Goal: Information Seeking & Learning: Learn about a topic

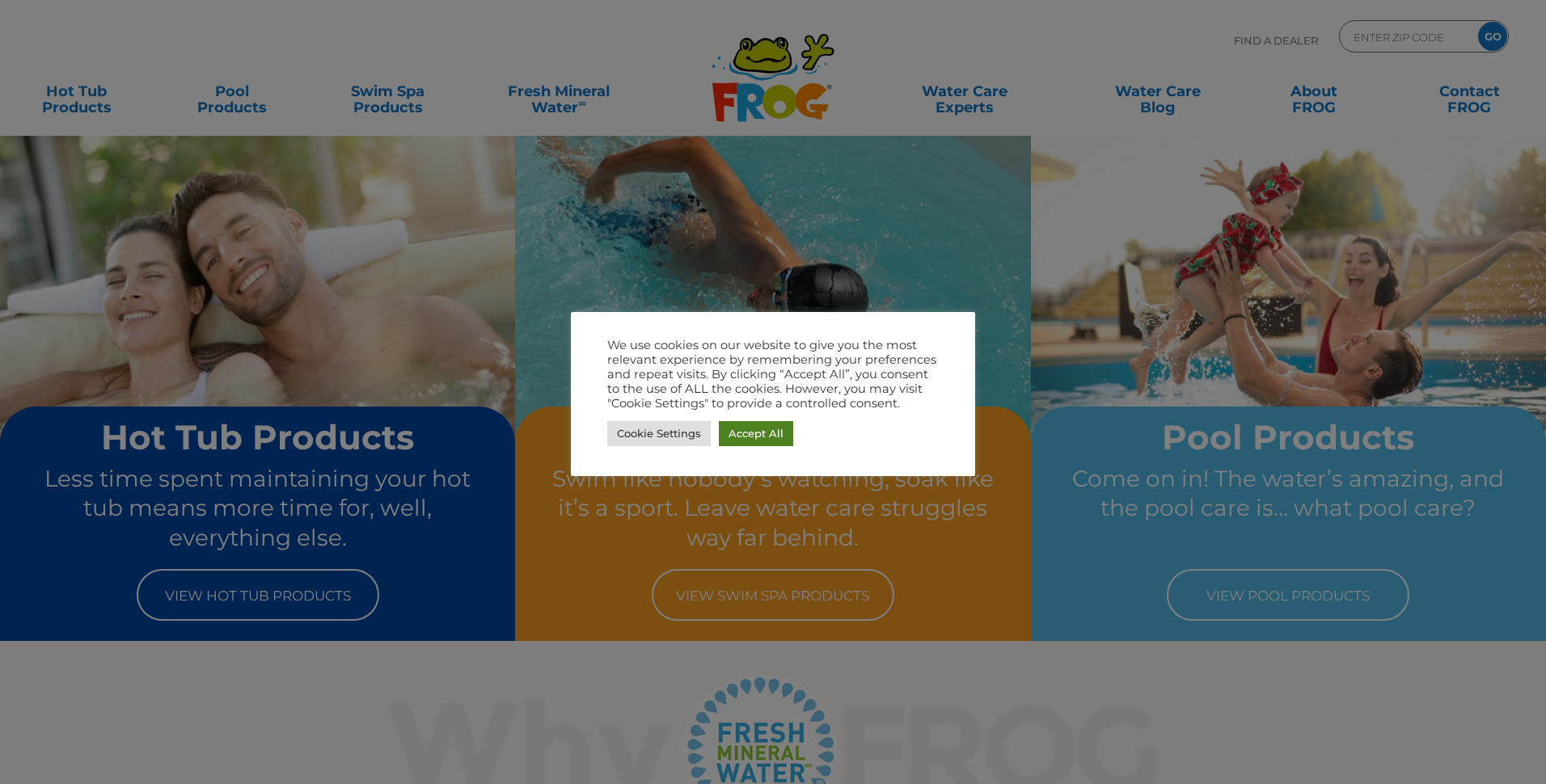
click at [749, 435] on link "Accept All" at bounding box center [756, 434] width 75 height 25
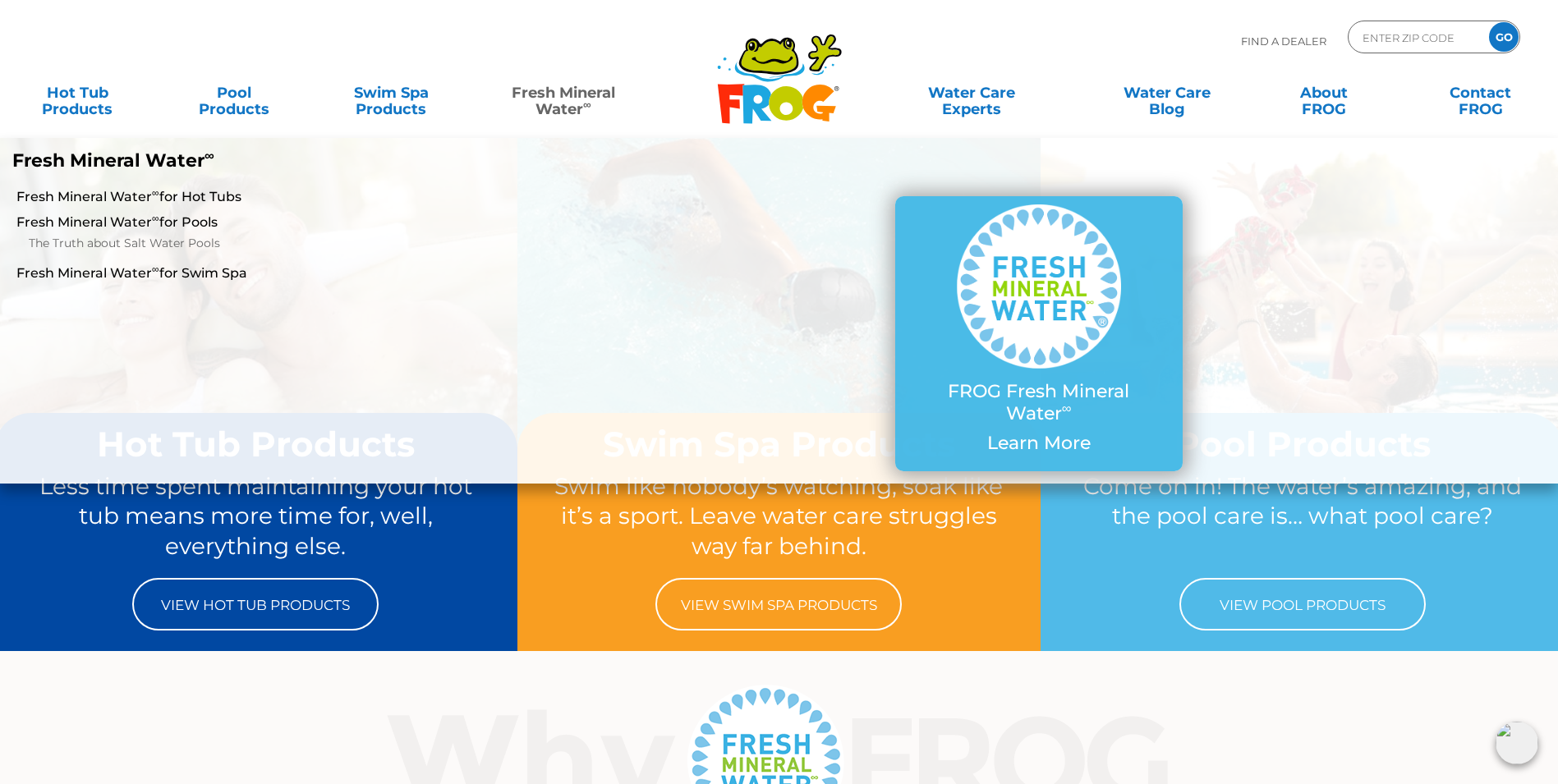
click at [563, 93] on link "Fresh Mineral Water ∞" at bounding box center [564, 93] width 153 height 33
click at [190, 198] on link "Fresh Mineral Water ∞ for Hot Tubs" at bounding box center [268, 197] width 503 height 18
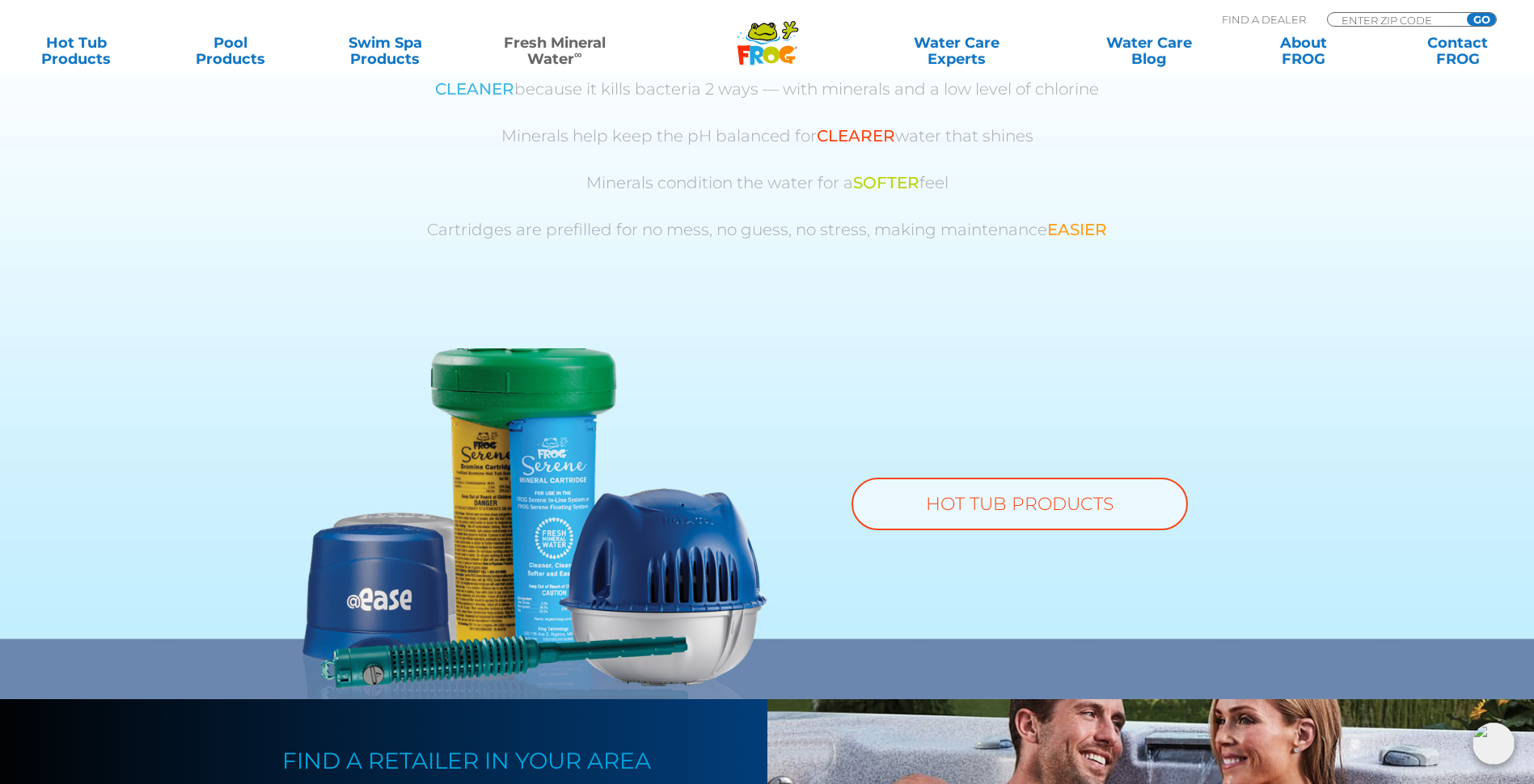
scroll to position [1213, 0]
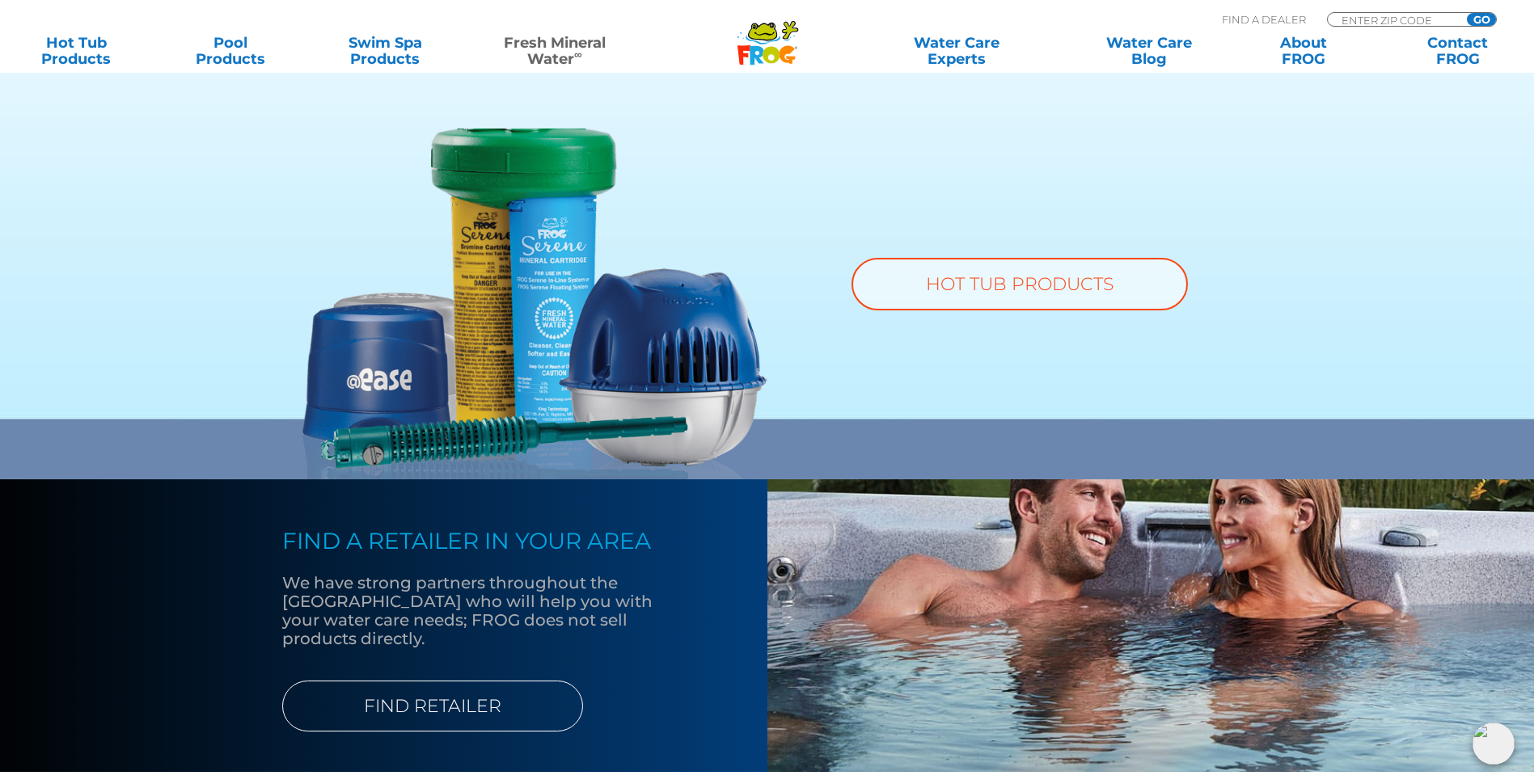
click at [326, 373] on img at bounding box center [534, 304] width 465 height 351
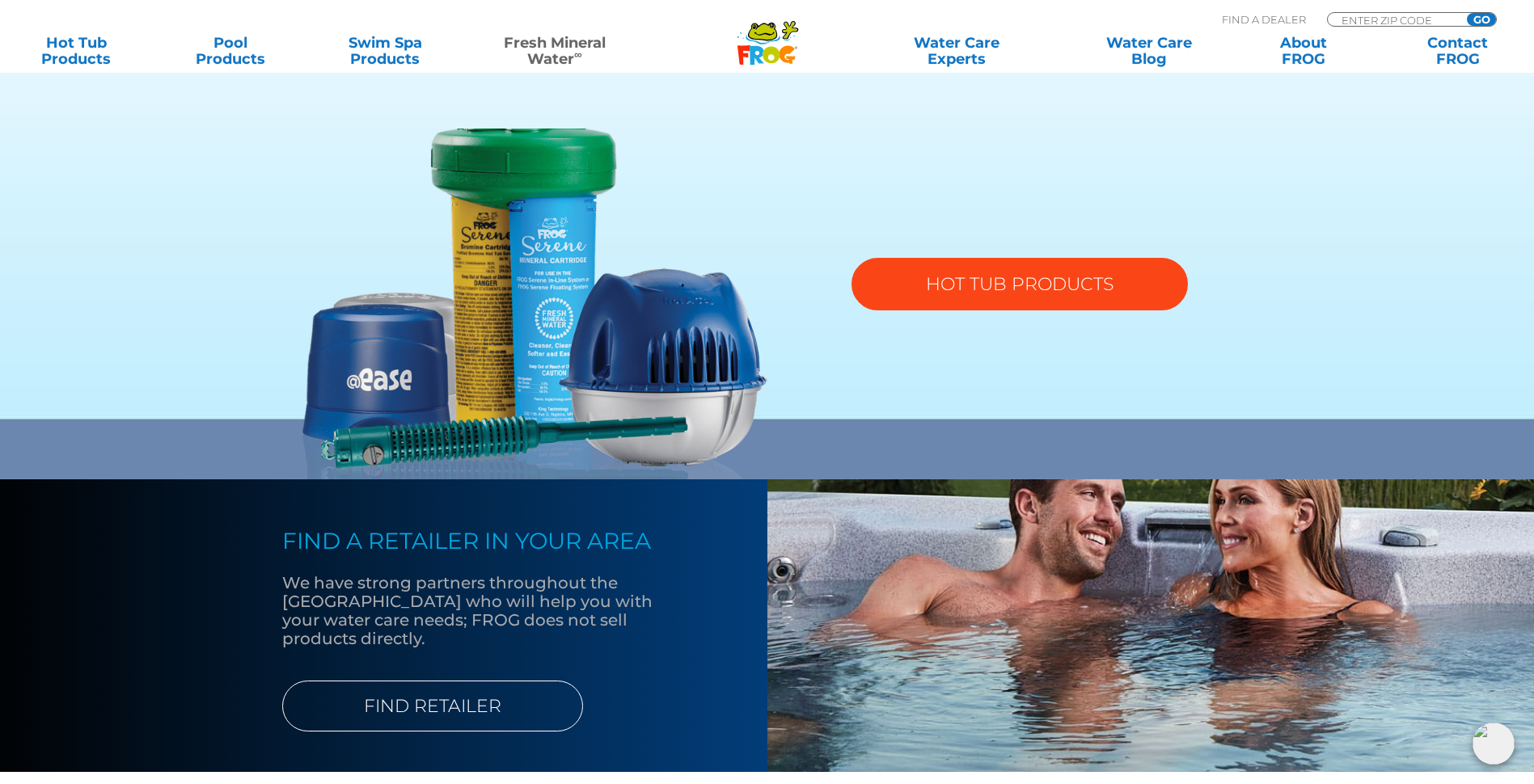
click at [953, 291] on link "HOT TUB PRODUCTS" at bounding box center [1020, 283] width 336 height 52
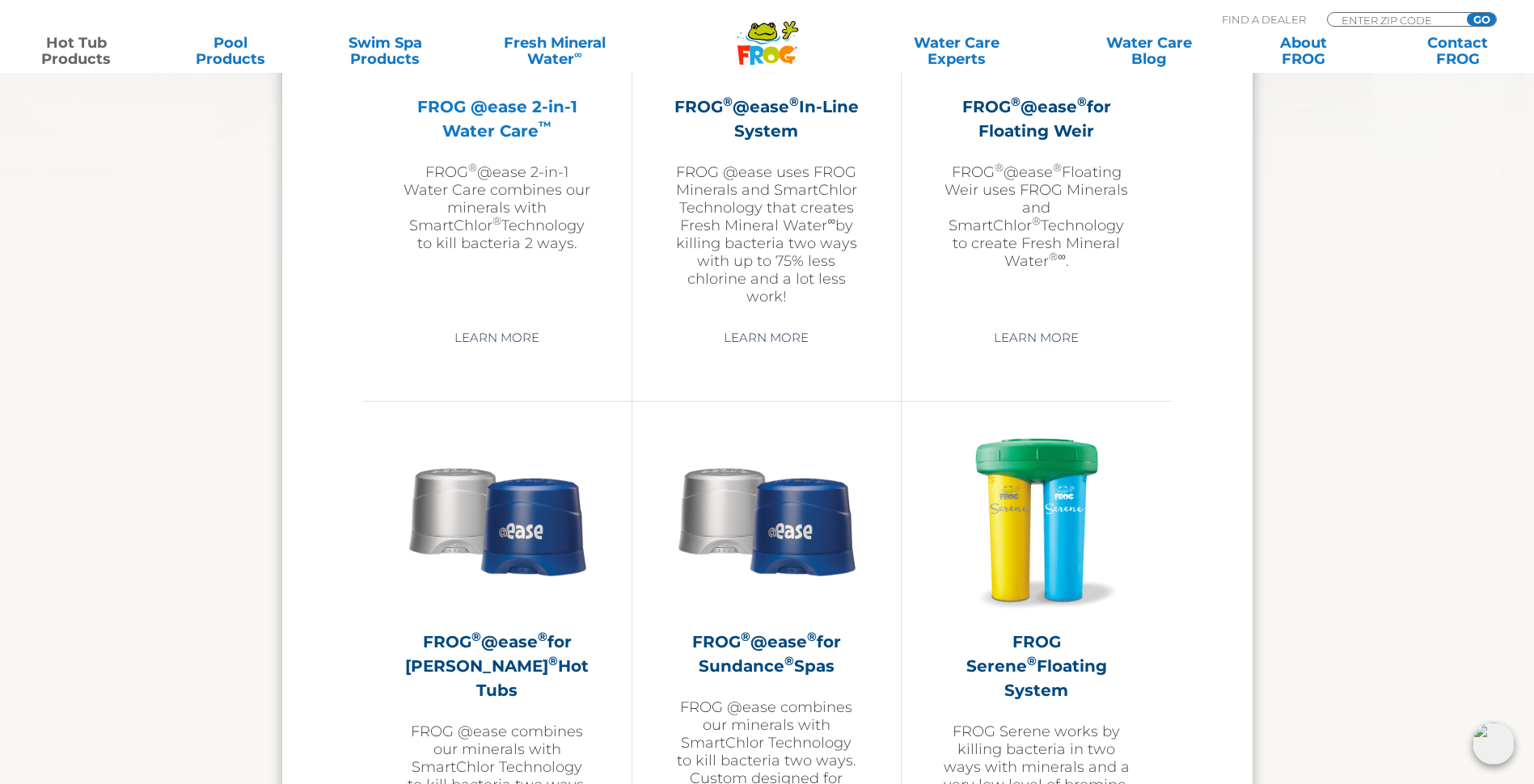
scroll to position [2586, 0]
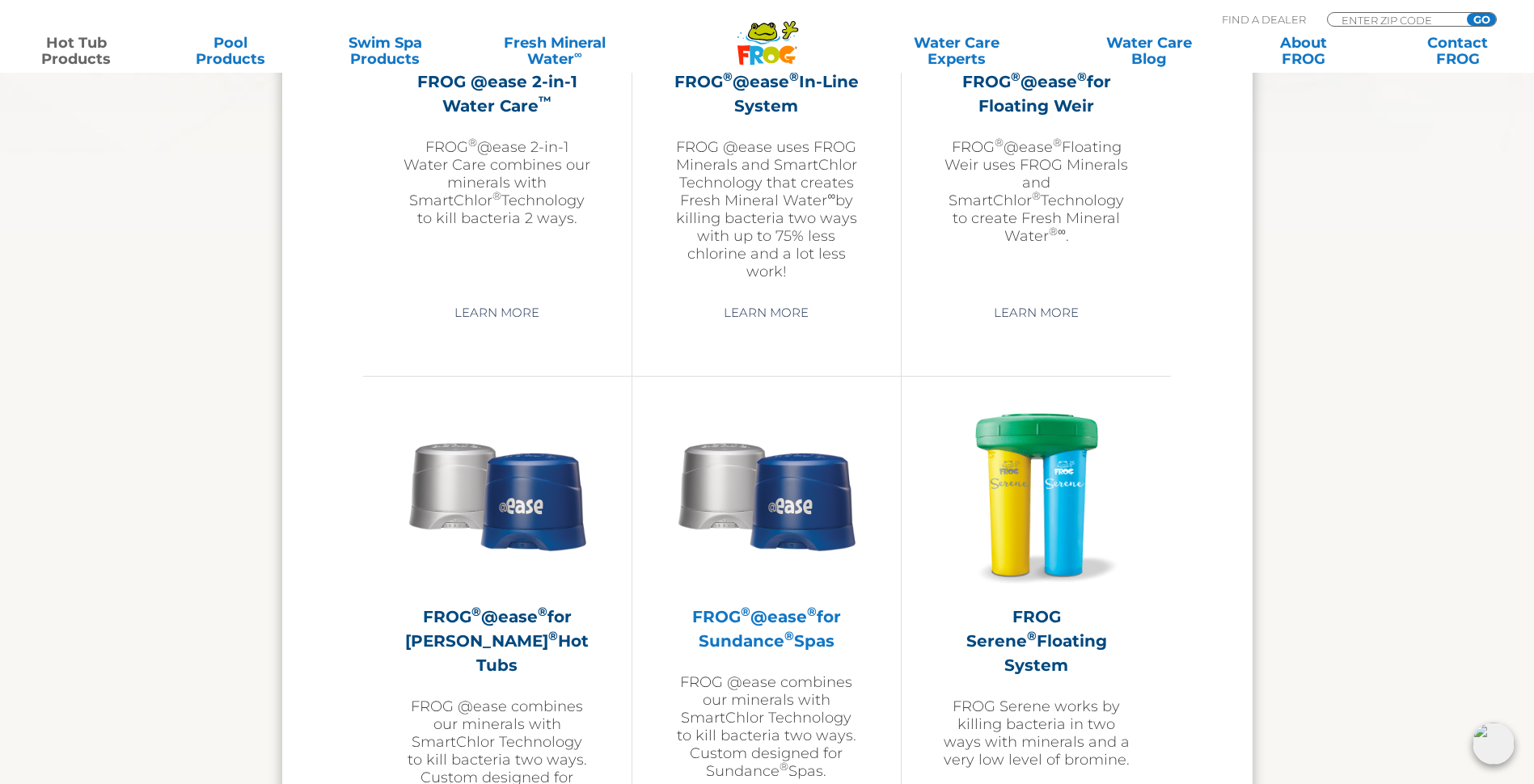
click at [741, 626] on h2 "FROG ® @ease ® for Sundance ® Spas" at bounding box center [766, 628] width 188 height 49
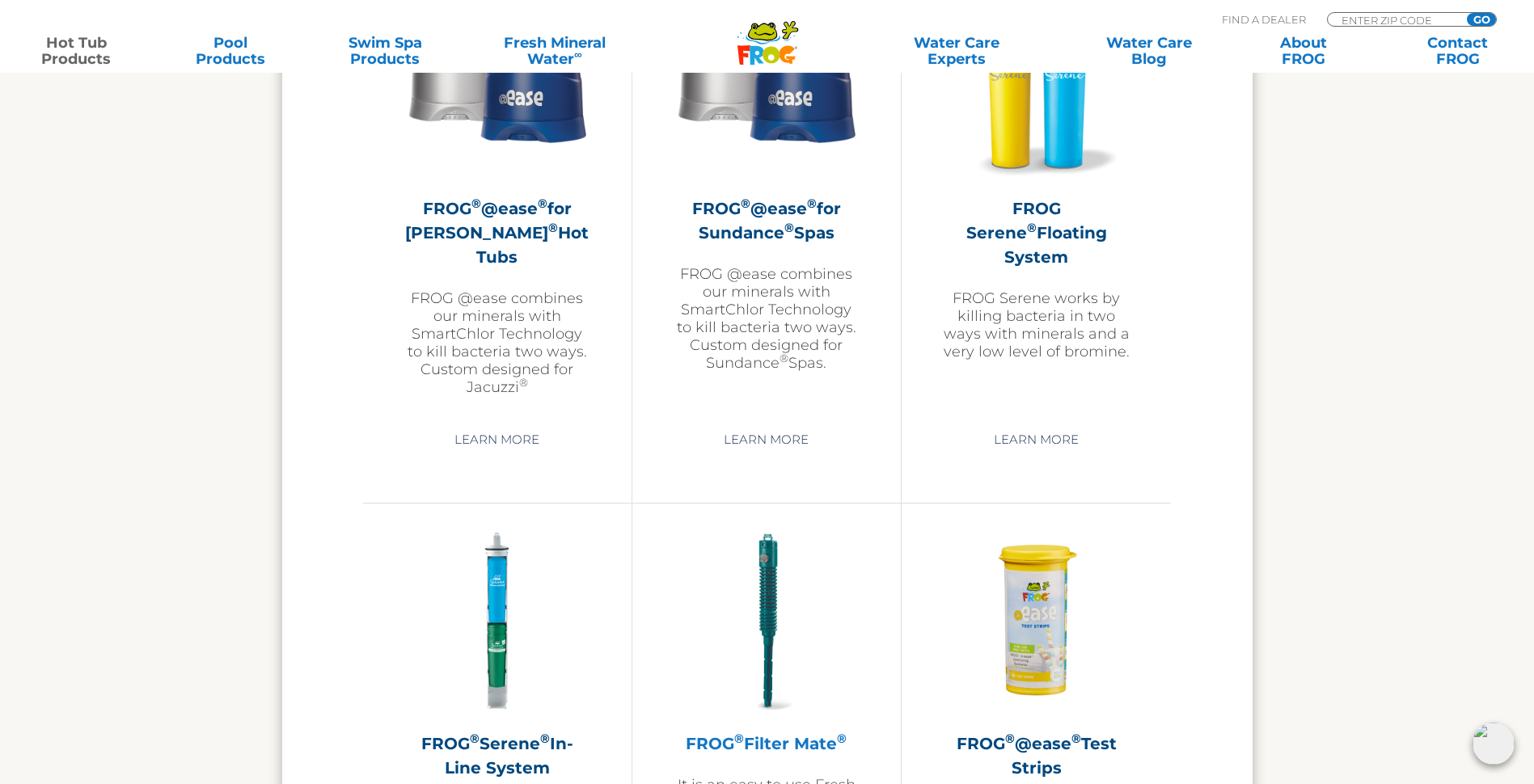
scroll to position [3071, 0]
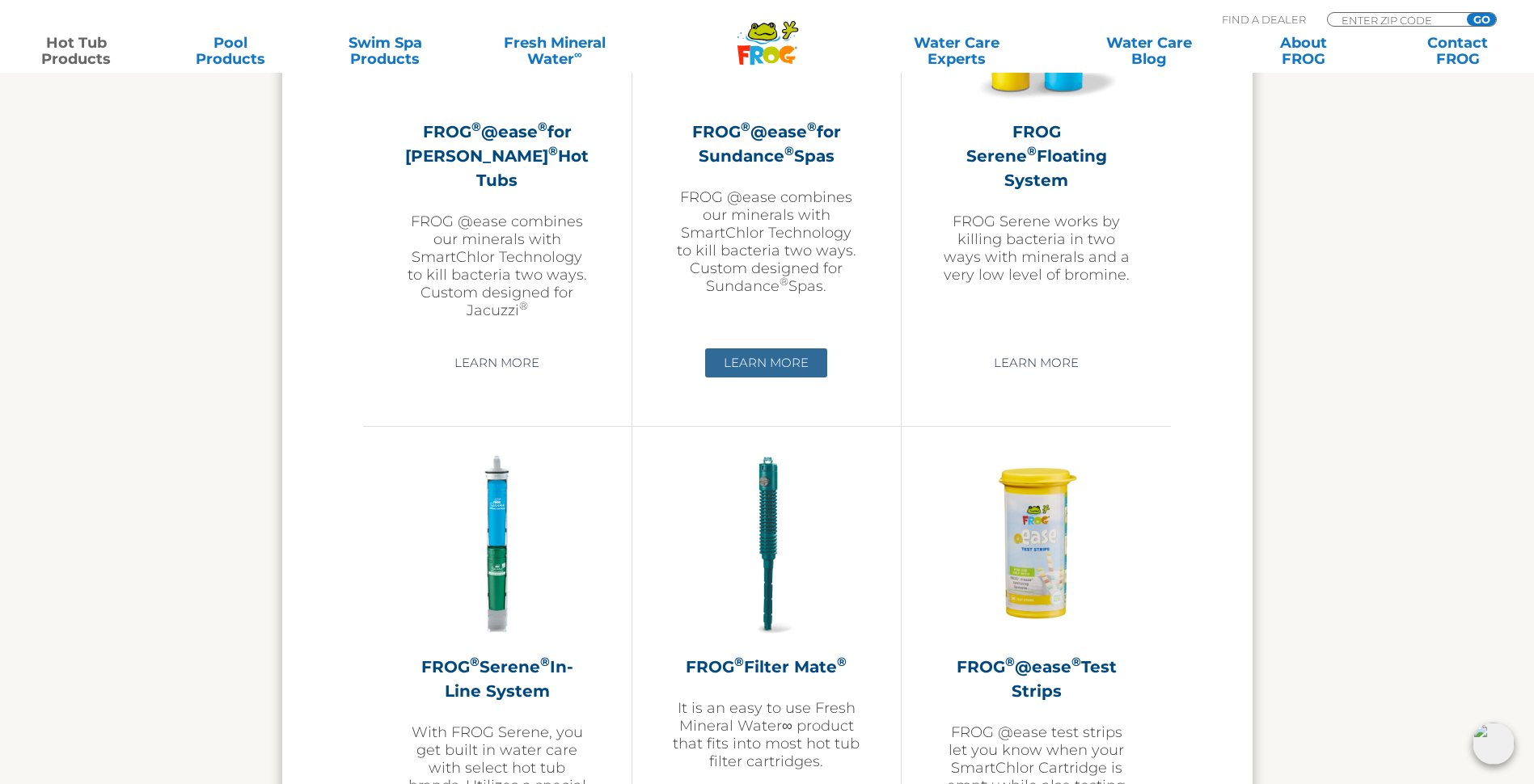
click at [768, 371] on link "Learn More" at bounding box center [765, 363] width 122 height 29
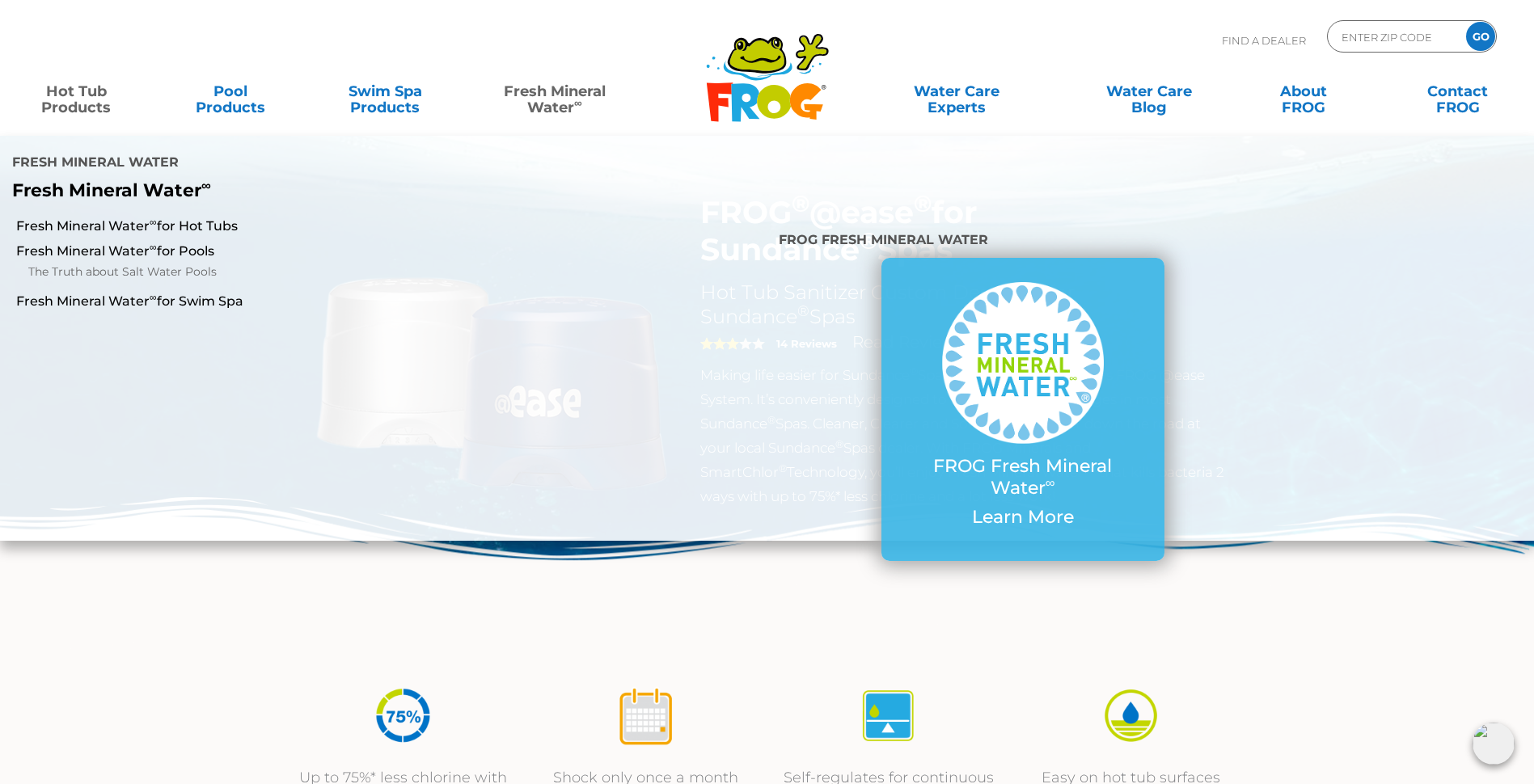
click at [551, 104] on link "Fresh Mineral Water ∞" at bounding box center [555, 91] width 151 height 32
click at [137, 222] on link "Fresh Mineral Water ∞ for Hot Tubs" at bounding box center [264, 226] width 495 height 17
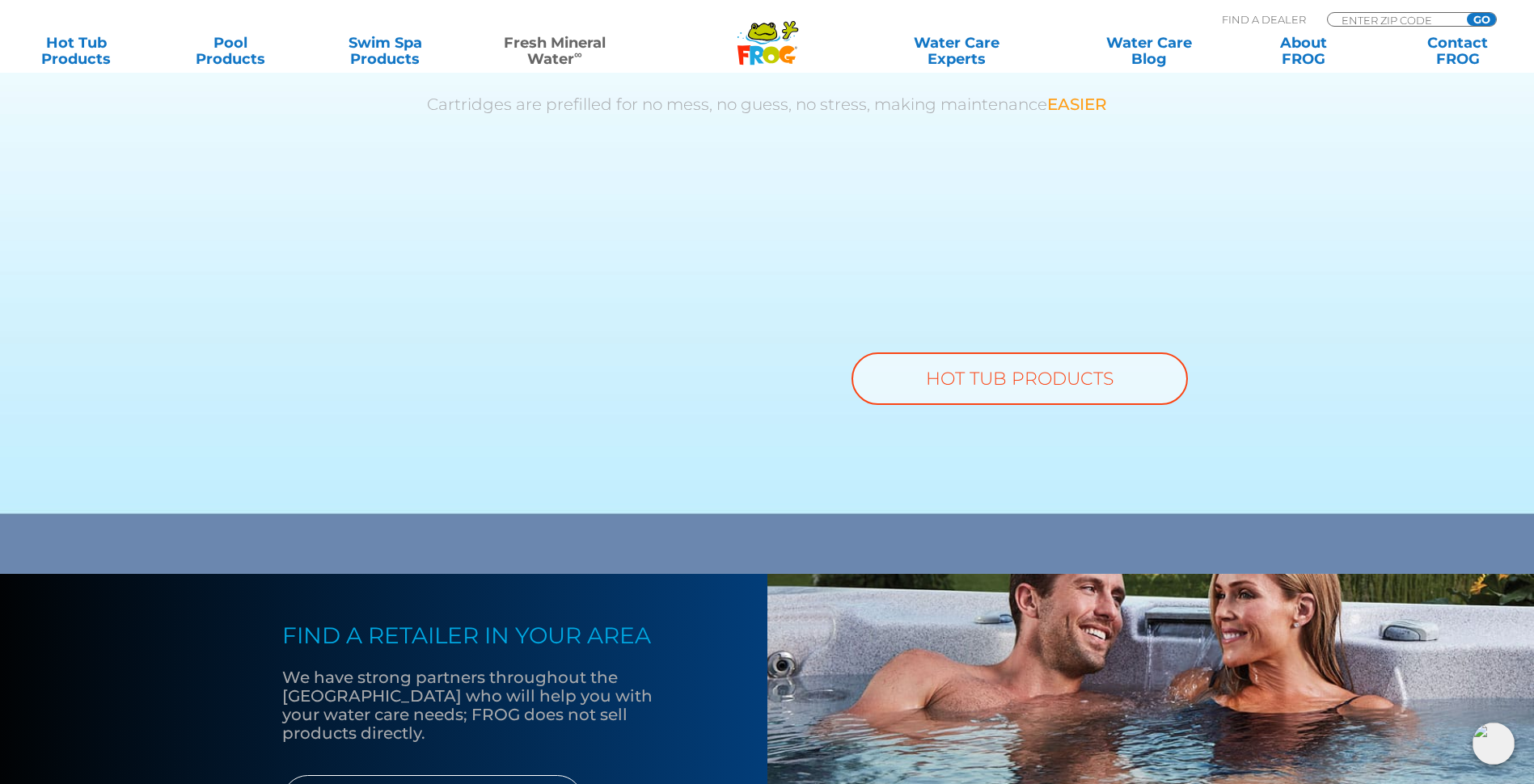
scroll to position [1128, 0]
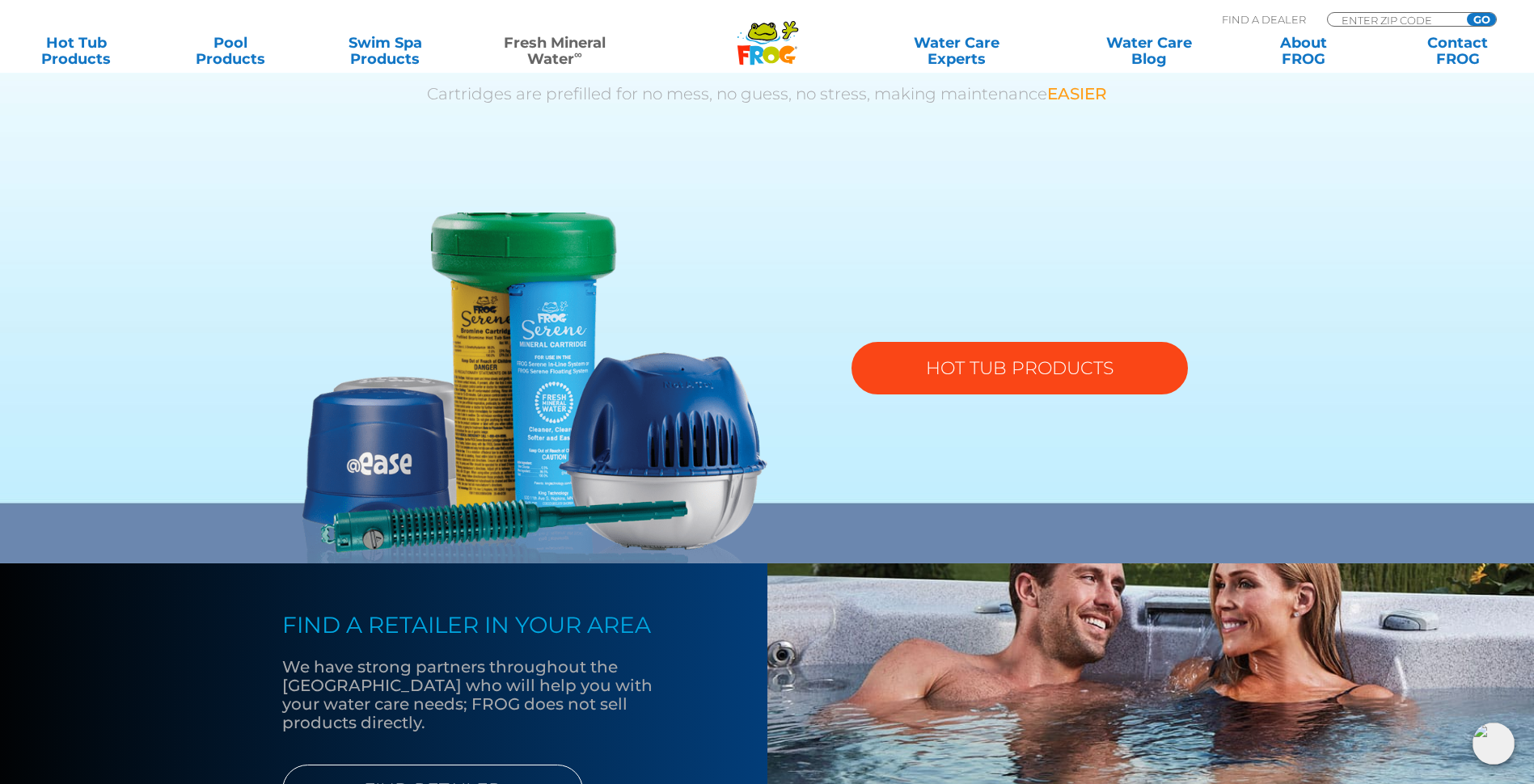
click at [900, 367] on link "HOT TUB PRODUCTS" at bounding box center [1020, 368] width 336 height 52
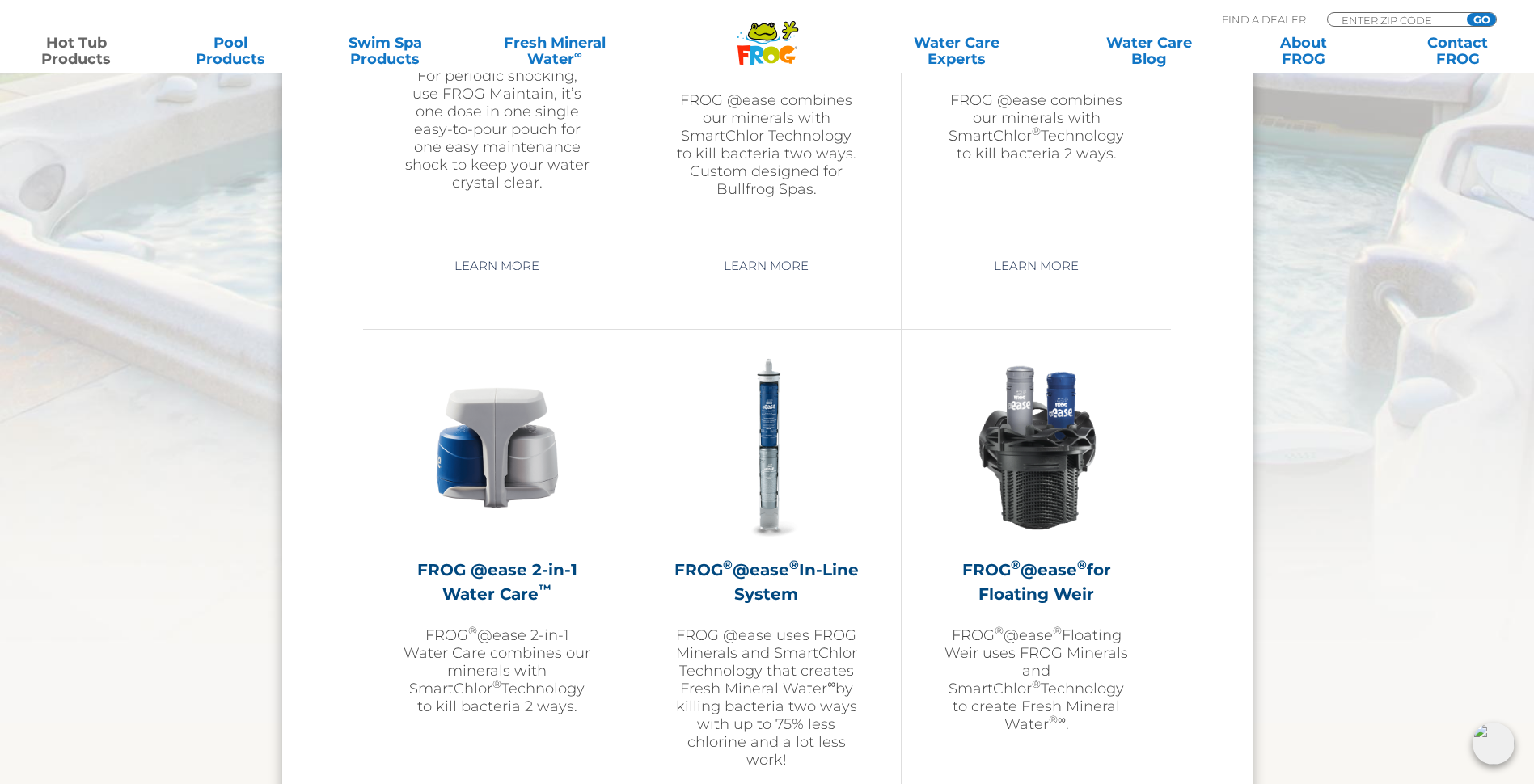
scroll to position [2101, 0]
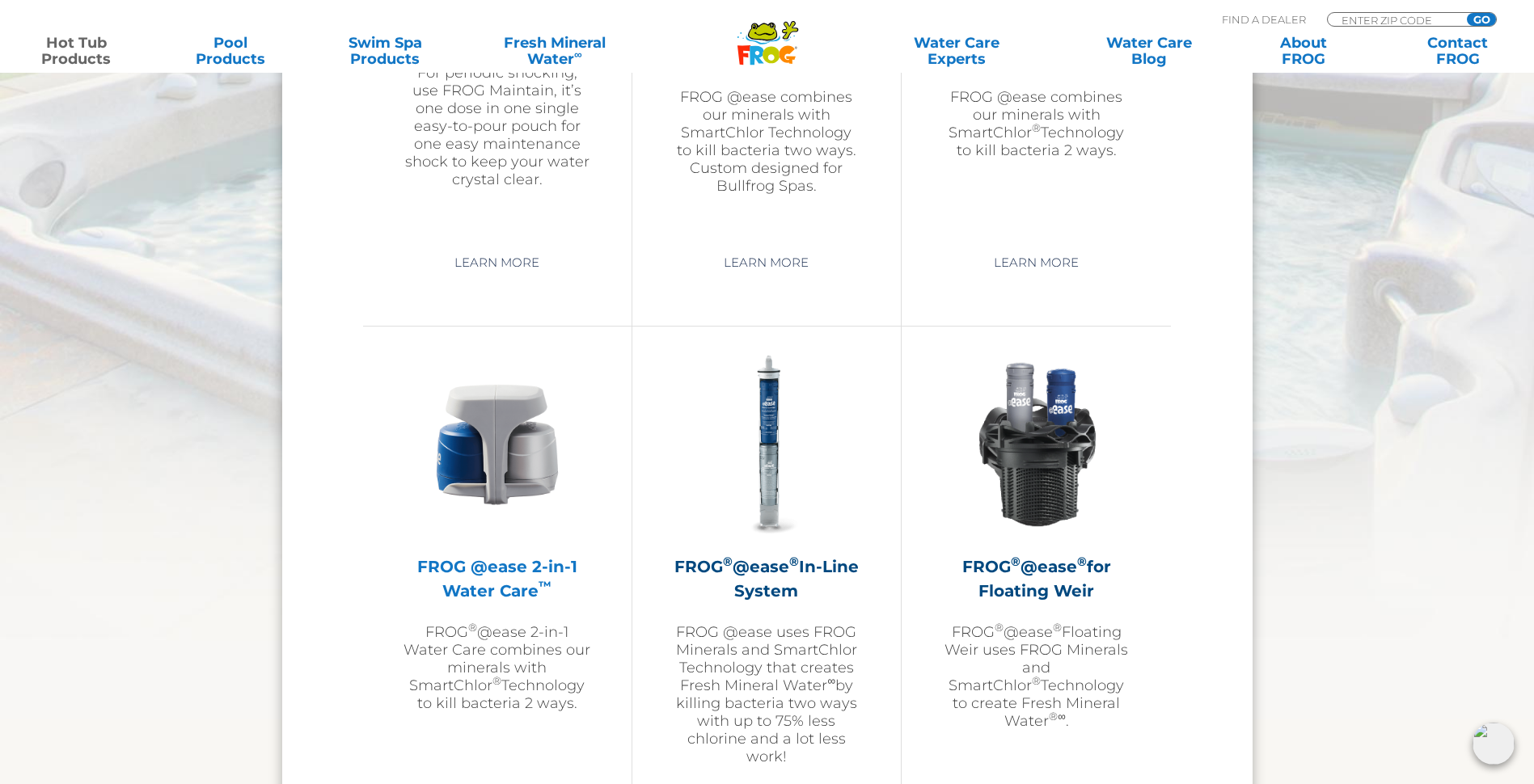
click at [468, 572] on h2 "FROG @ease 2-in-1 Water Care ™" at bounding box center [497, 579] width 188 height 49
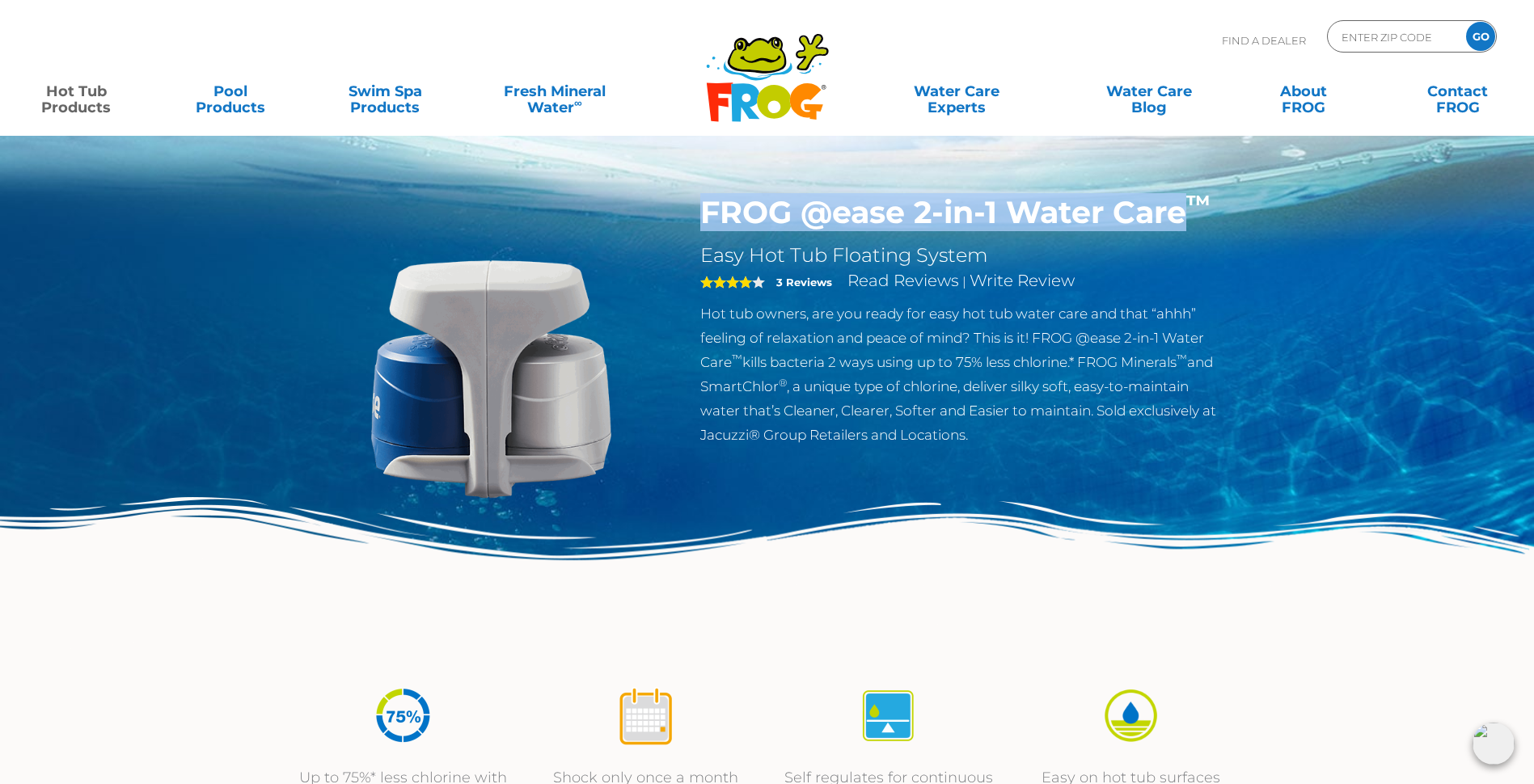
drag, startPoint x: 701, startPoint y: 206, endPoint x: 1185, endPoint y: 218, distance: 484.1
click at [1185, 218] on h1 "FROG @ease 2-in-1 Water Care ™" at bounding box center [965, 212] width 528 height 37
copy h1 "FROG @ease 2-in-1 Water Care"
